Goal: Find specific page/section: Find specific page/section

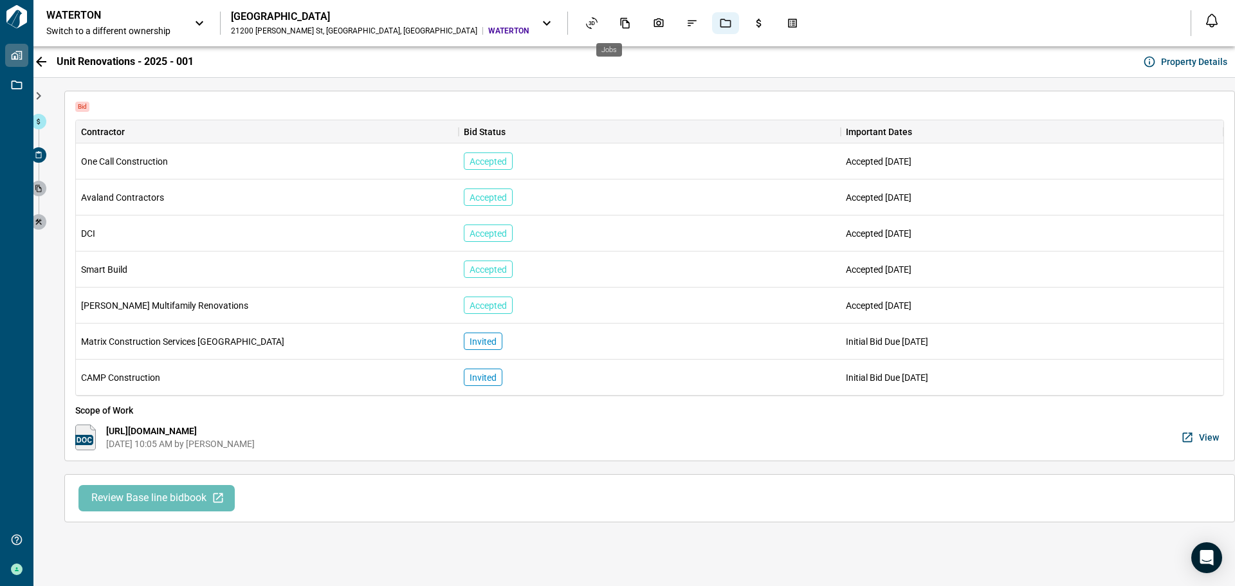
click at [720, 18] on icon "Jobs" at bounding box center [726, 23] width 12 height 12
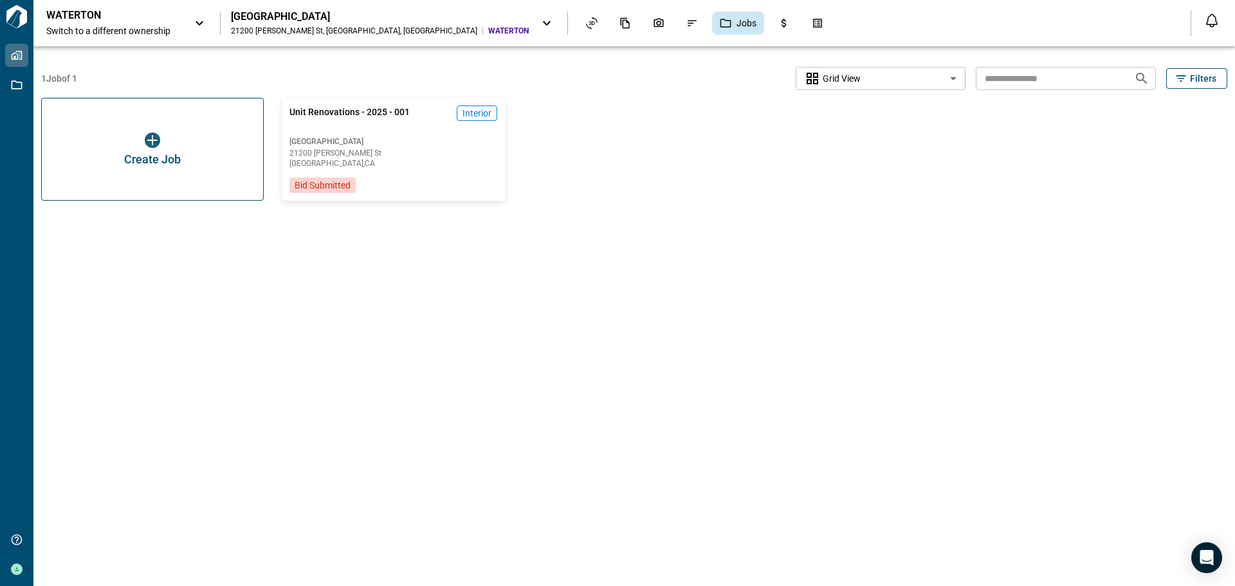
click at [539, 21] on icon at bounding box center [546, 22] width 15 height 15
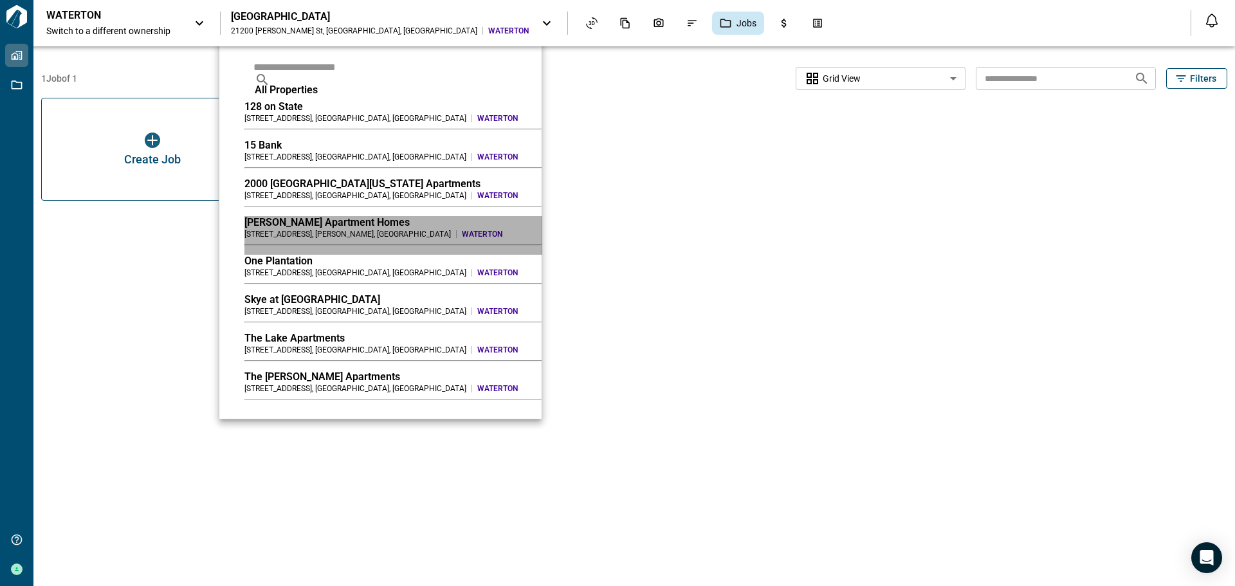
click at [462, 239] on span "WATERTON" at bounding box center [502, 234] width 80 height 10
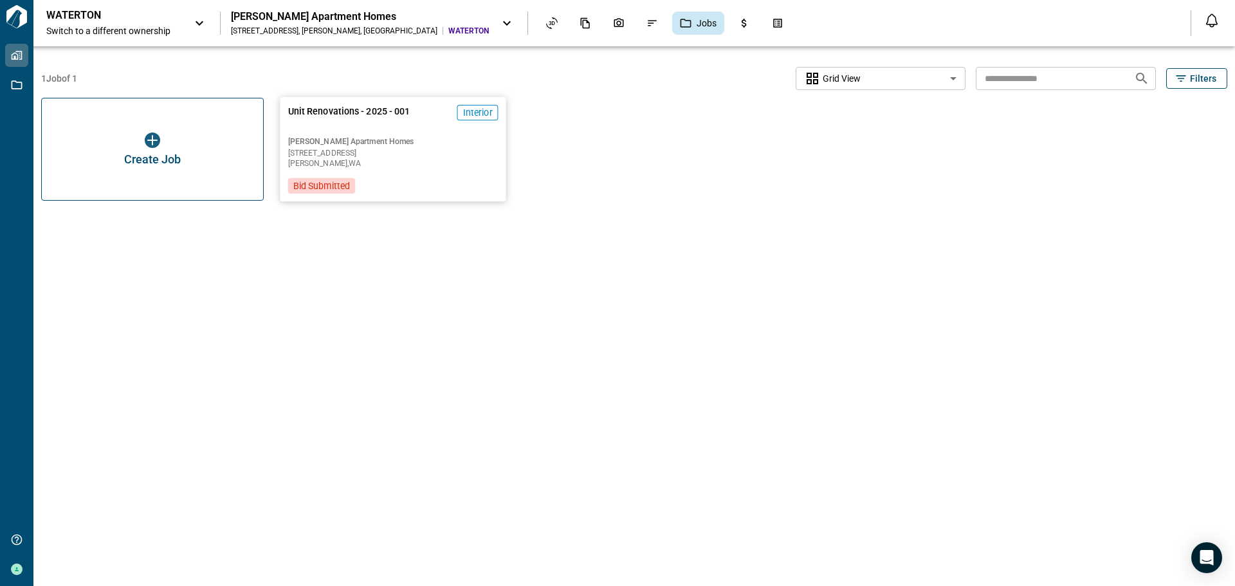
click at [373, 173] on div "Unit Renovations - 2025 - 001 Interior [PERSON_NAME] Apartment Homes [STREET_AD…" at bounding box center [394, 149] width 227 height 104
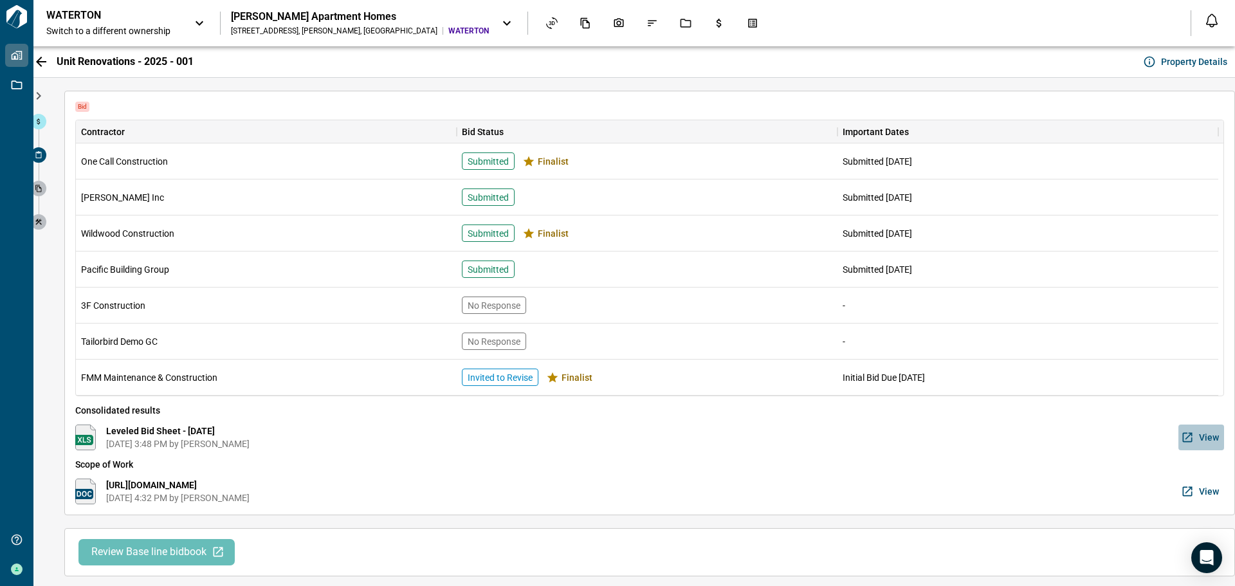
click at [1209, 434] on span "View" at bounding box center [1209, 437] width 20 height 13
